Goal: Find specific page/section: Find specific page/section

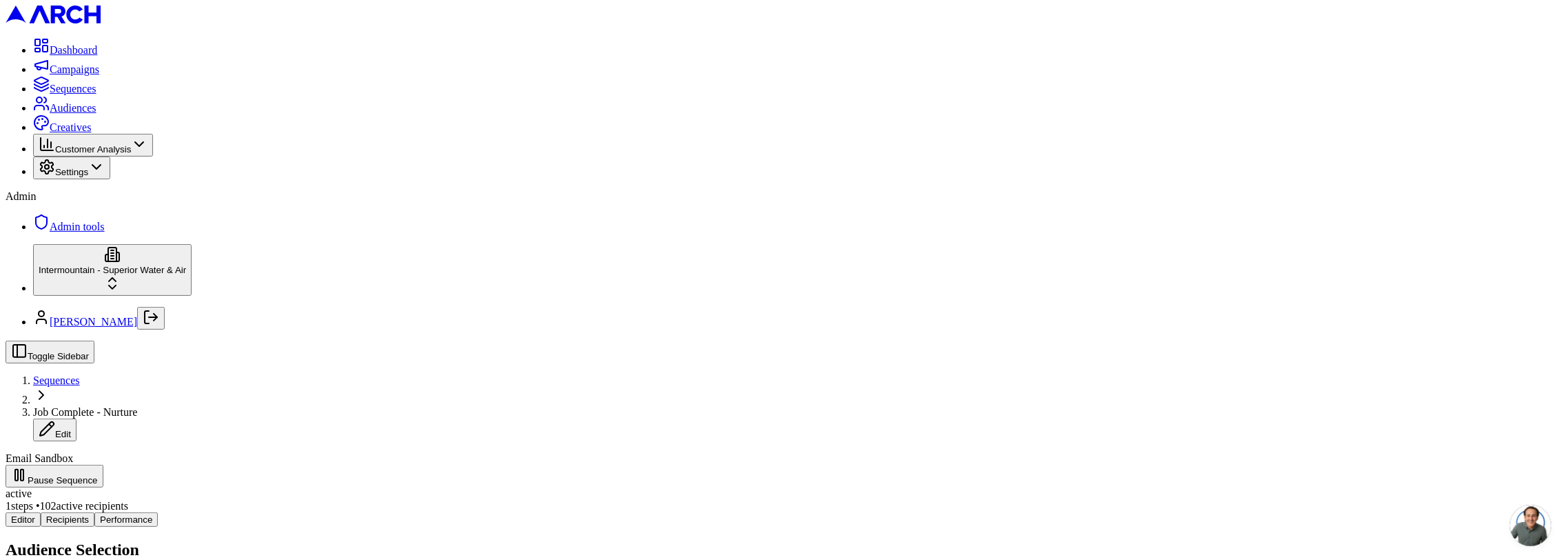
click at [80, 374] on span "Sequences" at bounding box center [56, 380] width 47 height 11
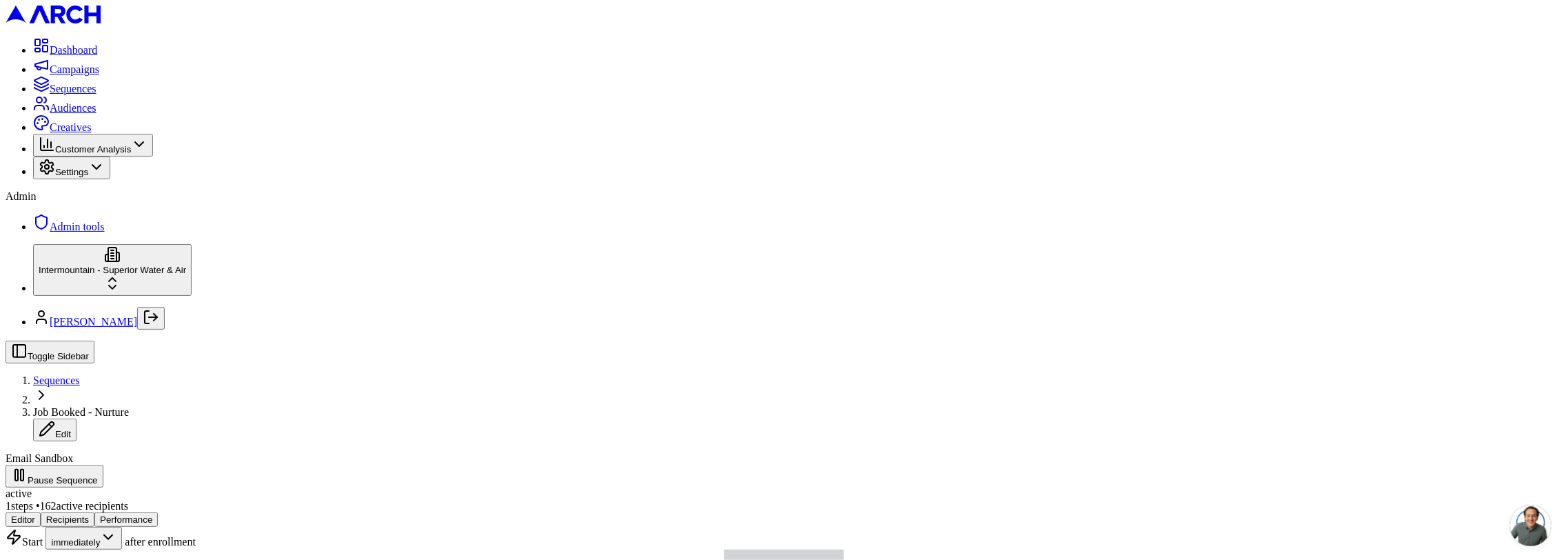
click at [80, 374] on span "Sequences" at bounding box center [56, 380] width 47 height 11
